Goal: Find specific page/section: Find specific page/section

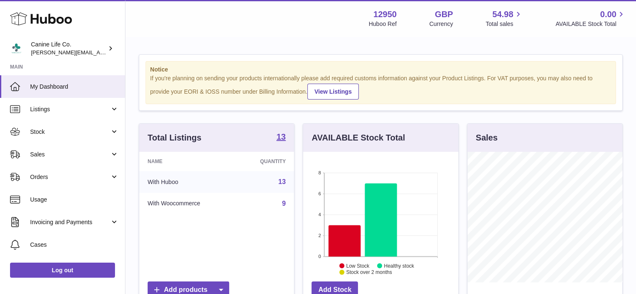
scroll to position [130, 157]
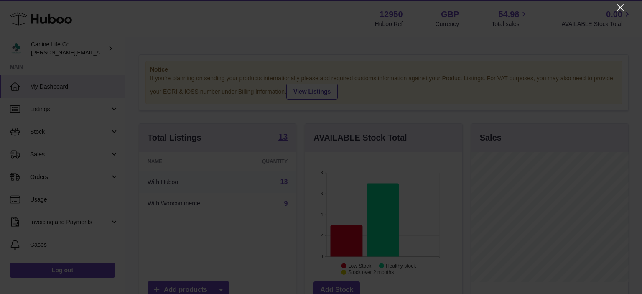
click at [621, 5] on icon "Close" at bounding box center [620, 8] width 10 height 10
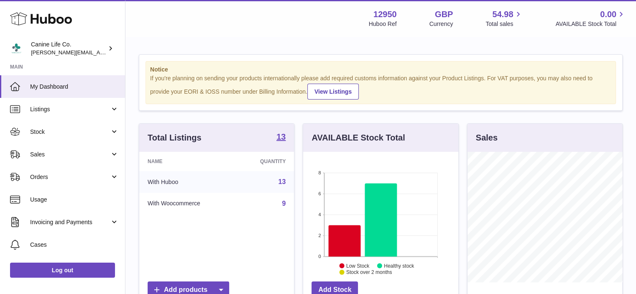
scroll to position [418001, 417977]
click at [85, 130] on span "Stock" at bounding box center [70, 132] width 80 height 8
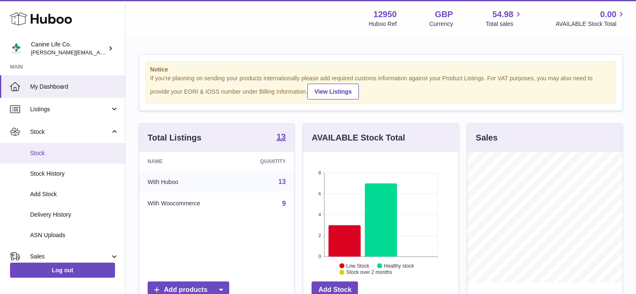
click at [75, 157] on span "Stock" at bounding box center [74, 153] width 89 height 8
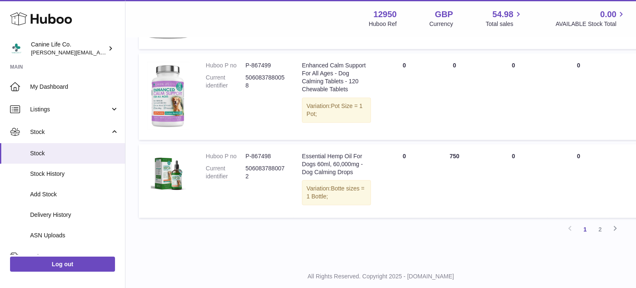
scroll to position [1022, 0]
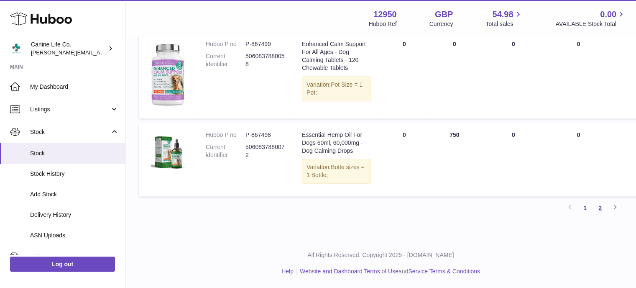
click at [602, 207] on link "2" at bounding box center [599, 207] width 15 height 15
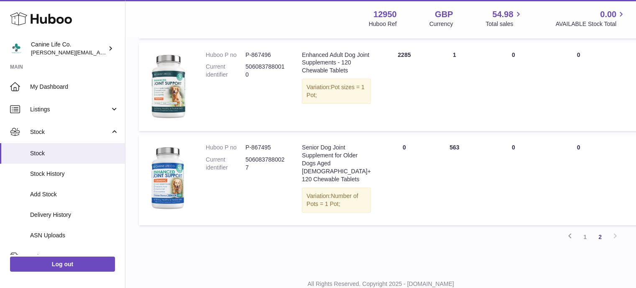
scroll to position [196, 0]
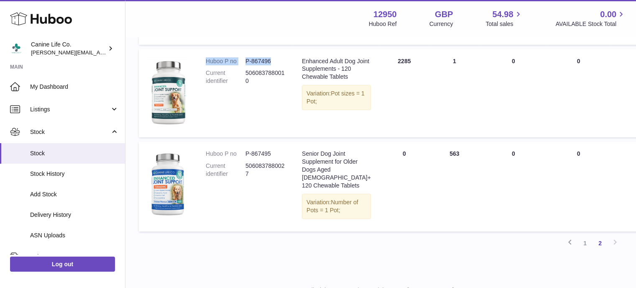
drag, startPoint x: 206, startPoint y: 82, endPoint x: 285, endPoint y: 84, distance: 78.6
click at [285, 84] on dl "Huboo P no P-867496 Current identifier 5060837880010" at bounding box center [245, 73] width 79 height 32
copy dl "Huboo P no P-867496"
click at [379, 231] on td "DUE IN Total 0" at bounding box center [404, 185] width 50 height 89
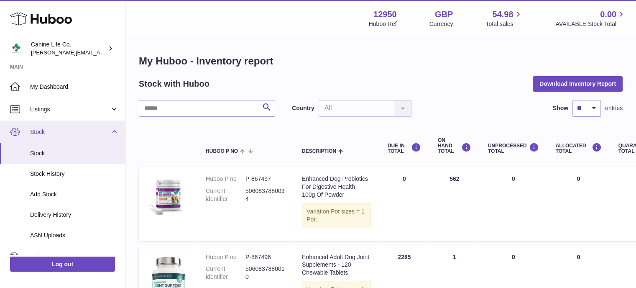
click at [88, 132] on span "Stock" at bounding box center [70, 132] width 80 height 8
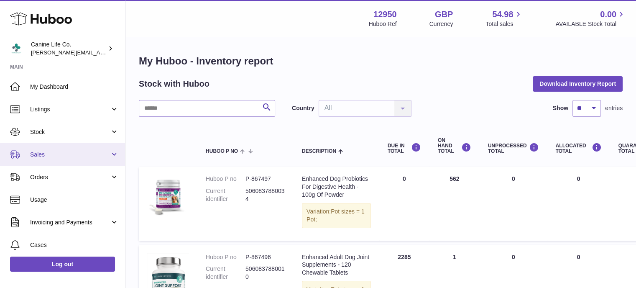
click at [74, 155] on span "Sales" at bounding box center [70, 155] width 80 height 8
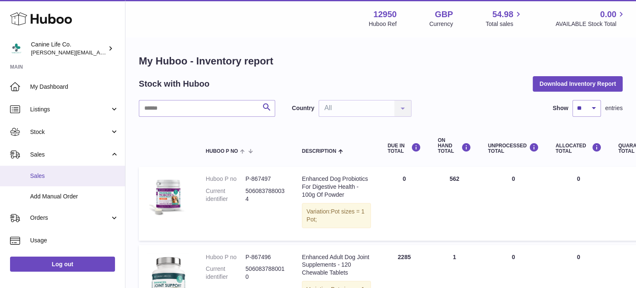
click at [74, 174] on span "Sales" at bounding box center [74, 176] width 89 height 8
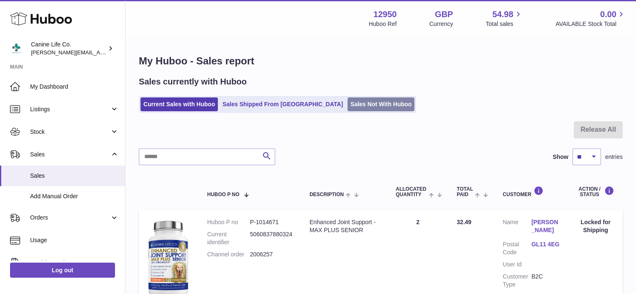
click at [347, 102] on link "Sales Not With Huboo" at bounding box center [380, 104] width 67 height 14
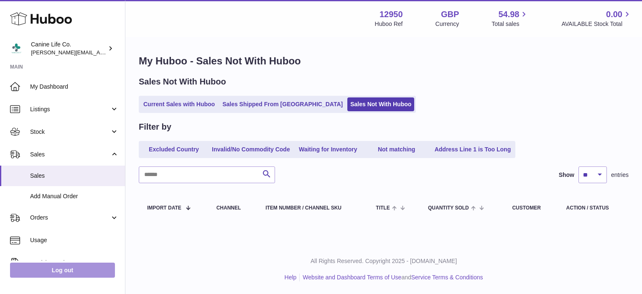
click at [85, 266] on link "Log out" at bounding box center [62, 270] width 105 height 15
